Goal: Book appointment/travel/reservation

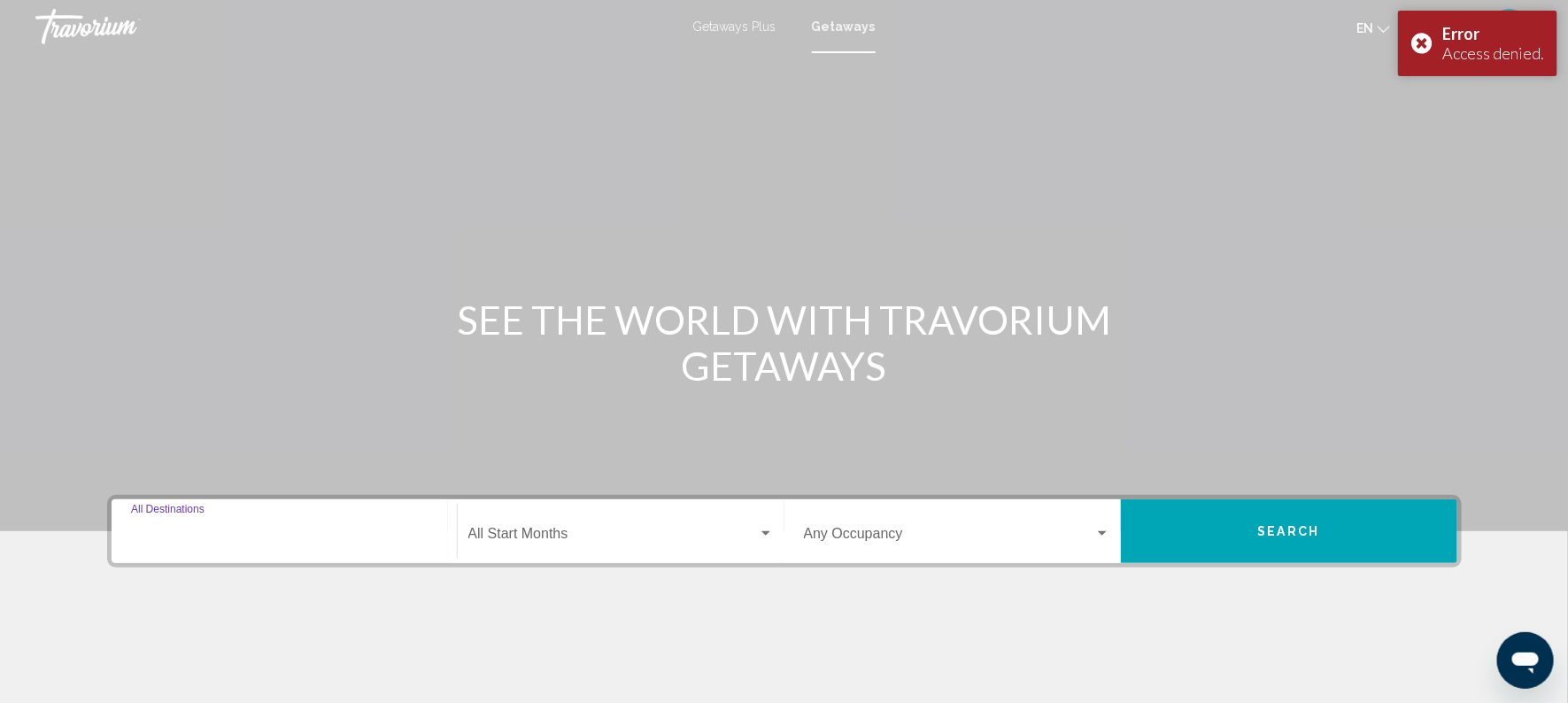
click at [213, 531] on input "Destination All Destinations" at bounding box center [284, 537] width 306 height 16
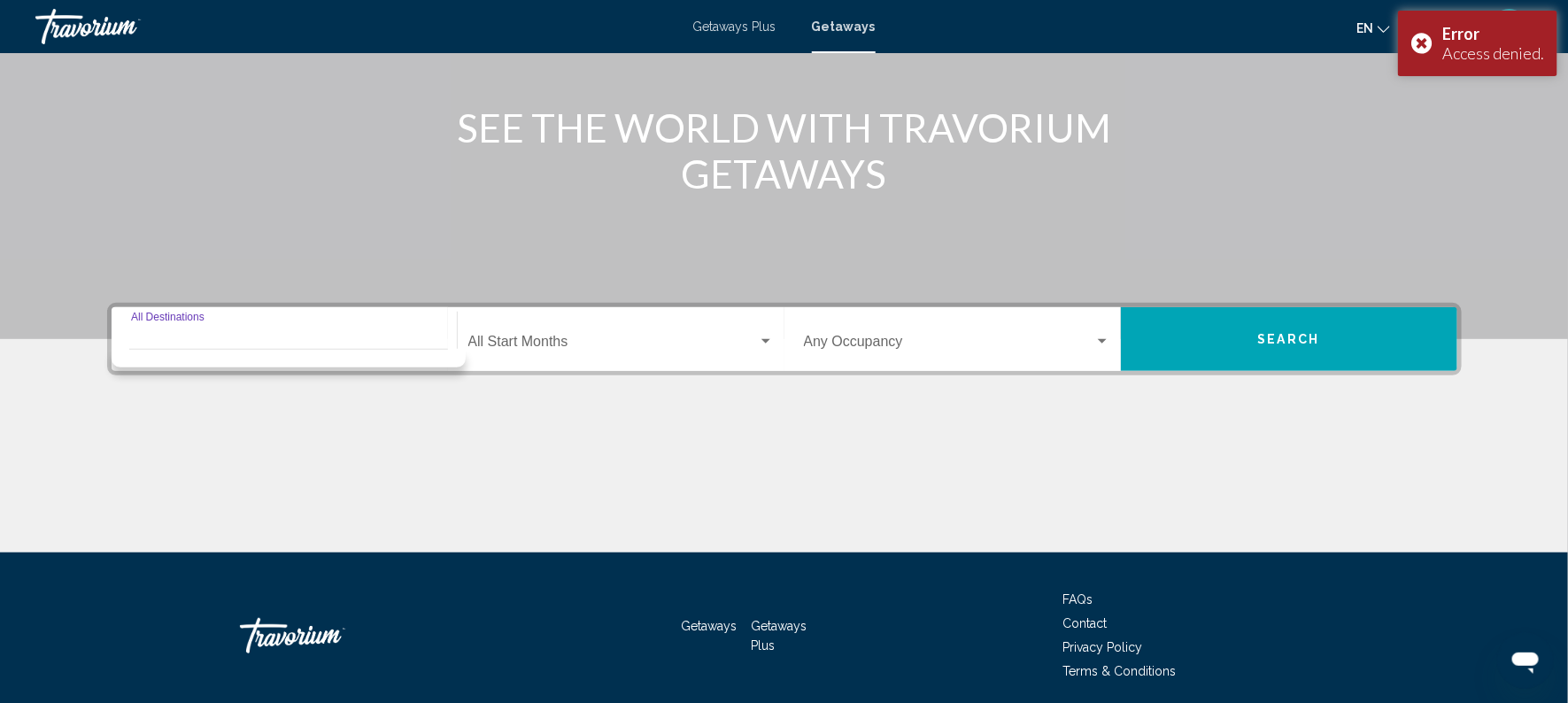
scroll to position [257, 0]
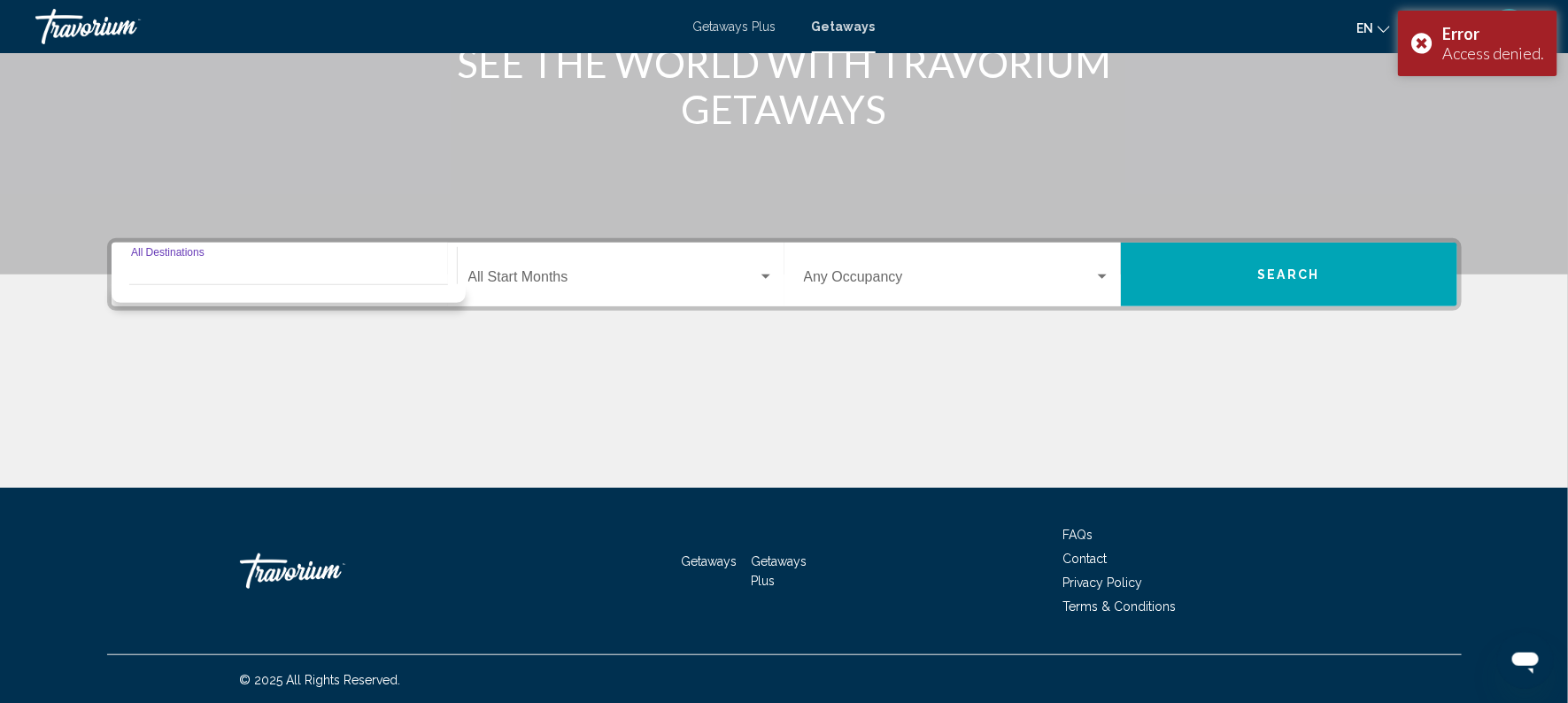
click at [197, 254] on div "Destination All Destinations" at bounding box center [284, 275] width 306 height 56
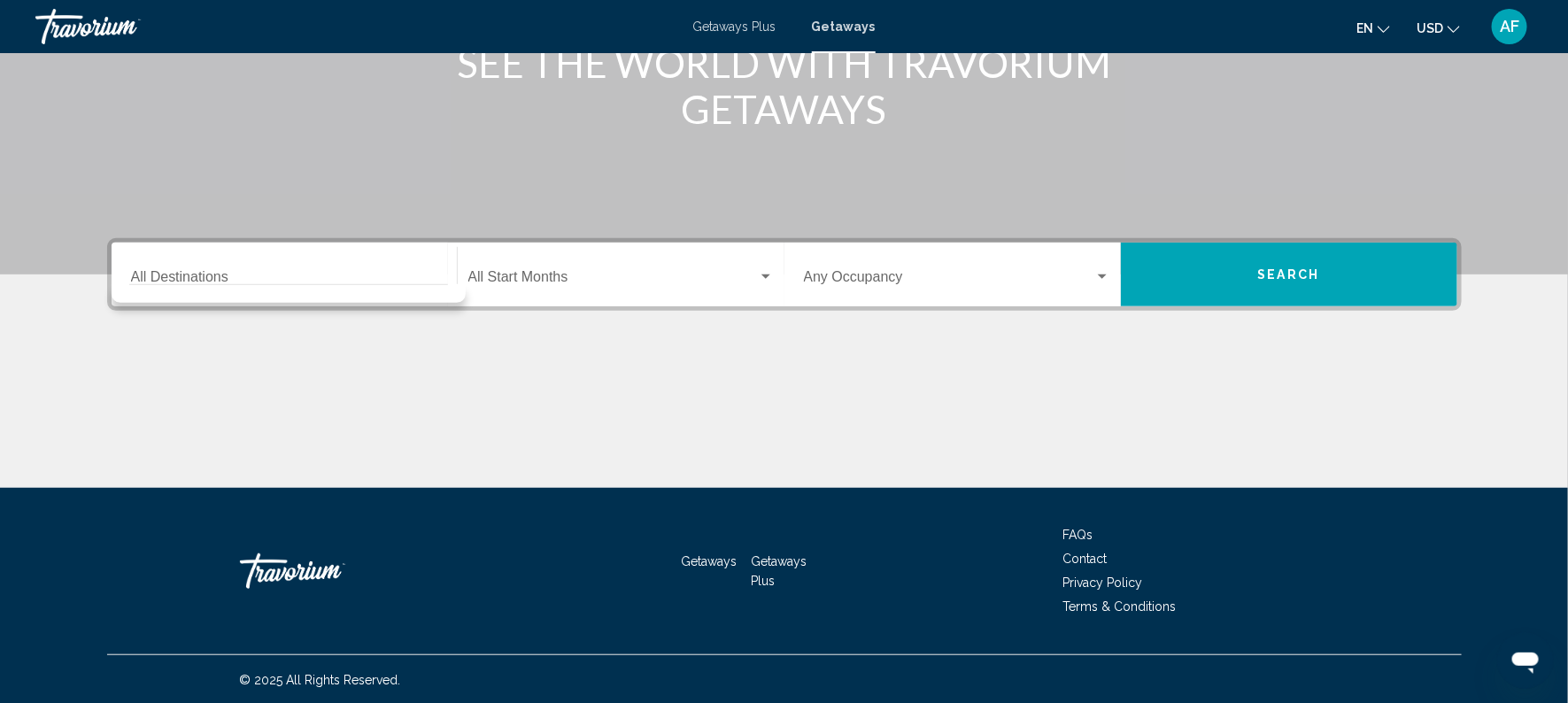
click at [449, 273] on div "Start Month All Start Months" at bounding box center [616, 274] width 337 height 64
click at [448, 296] on div "Start Month All Start Months" at bounding box center [616, 274] width 337 height 64
click at [136, 278] on input "Destination All Destinations" at bounding box center [284, 281] width 306 height 16
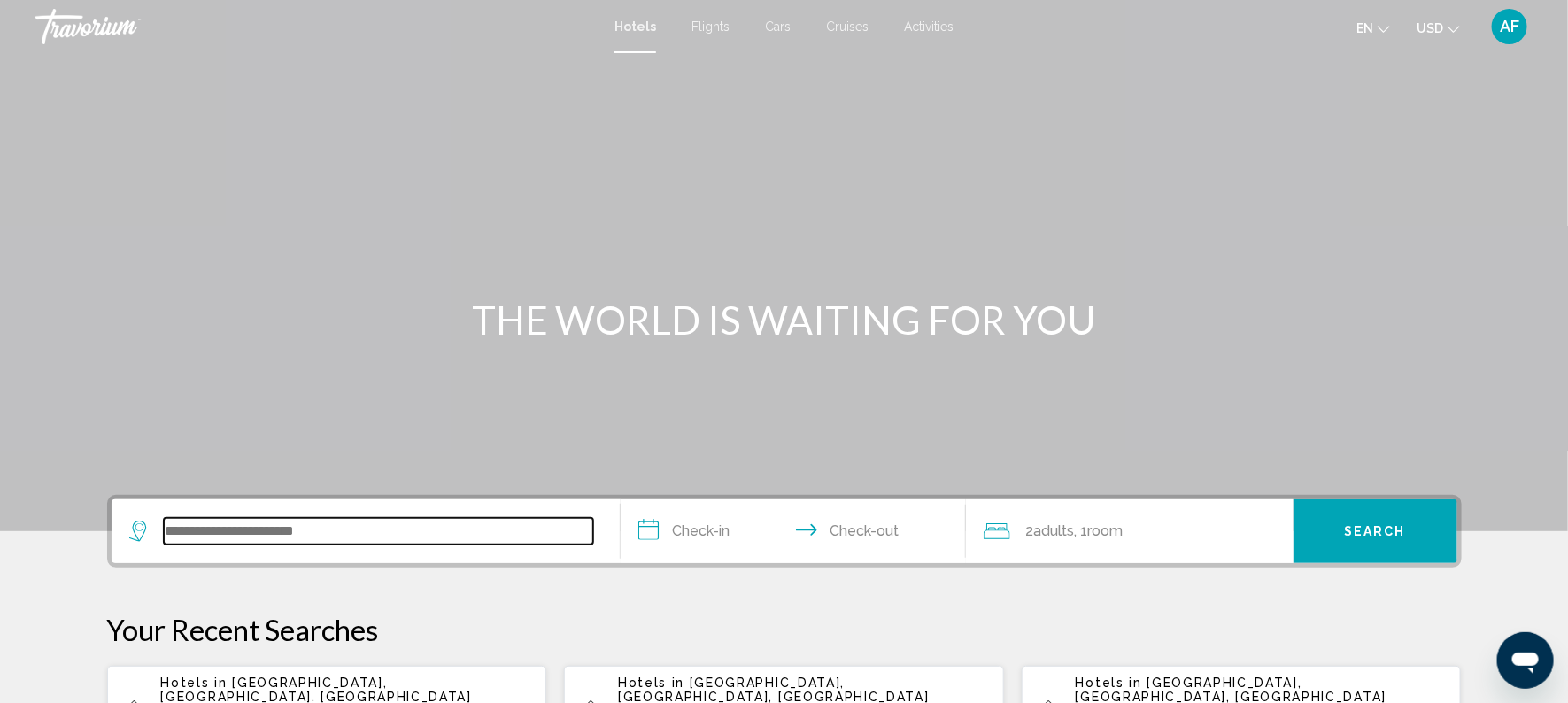
click at [258, 519] on input "Search widget" at bounding box center [378, 531] width 429 height 27
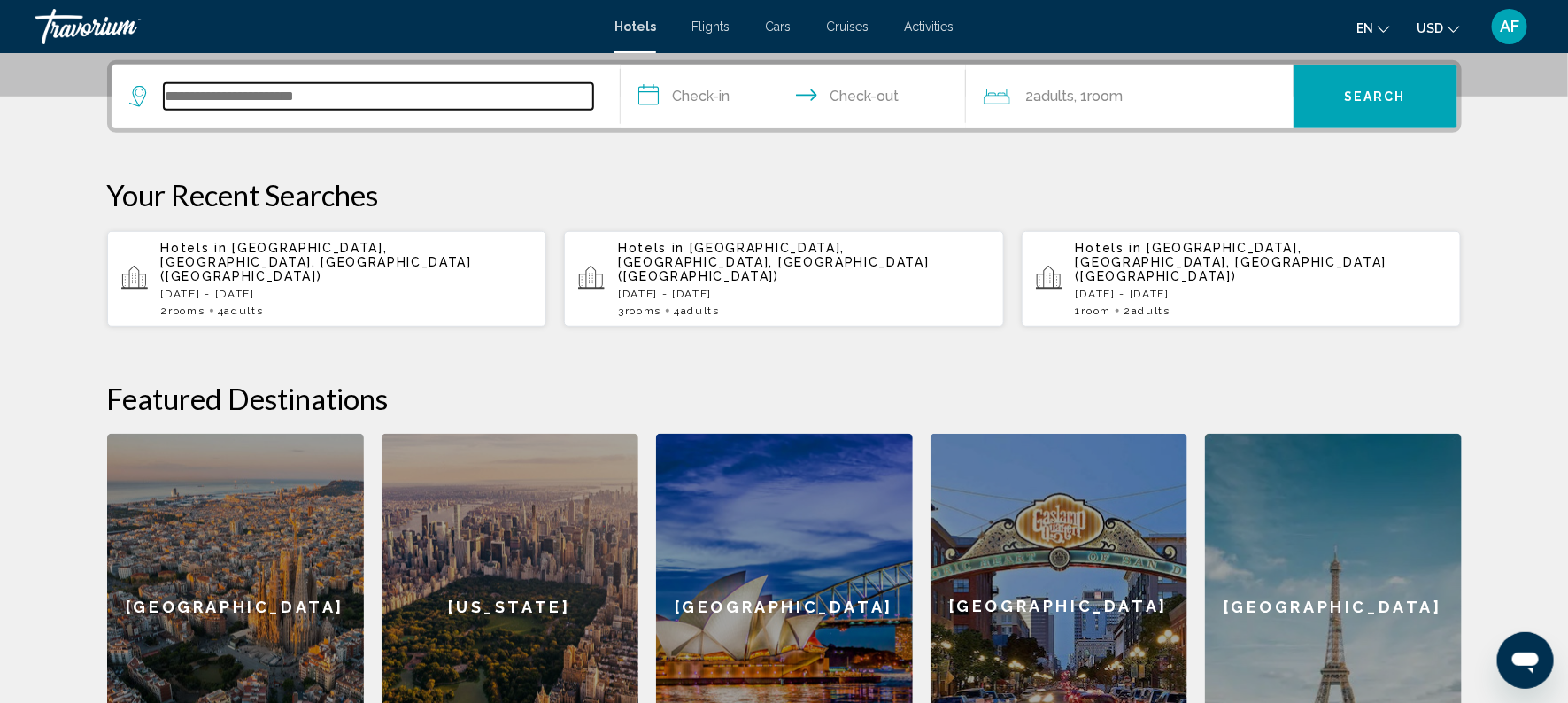
scroll to position [437, 0]
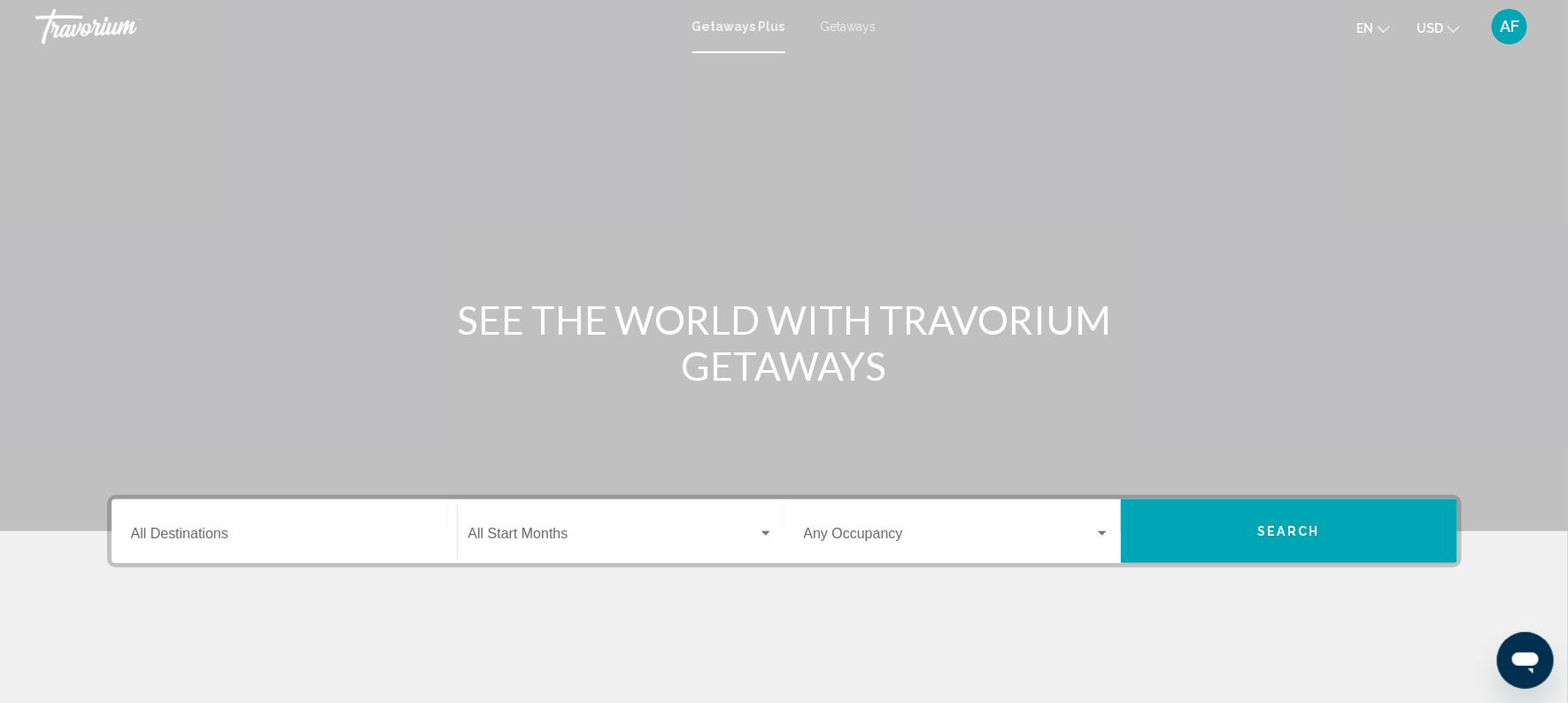
click at [855, 25] on span "Getaways" at bounding box center [848, 27] width 56 height 14
